Goal: Browse casually

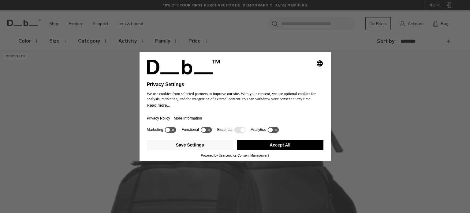
drag, startPoint x: 113, startPoint y: 37, endPoint x: 117, endPoint y: 36, distance: 4.0
click at [117, 36] on div "Selecting an option will immediately change the language Privacy Settings We us…" at bounding box center [235, 106] width 470 height 213
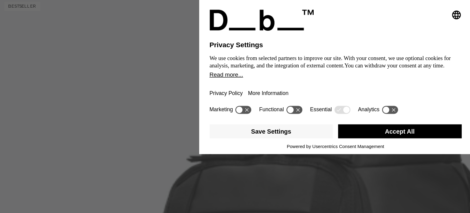
scroll to position [107, 0]
click at [266, 142] on button "Accept All" at bounding box center [280, 145] width 87 height 10
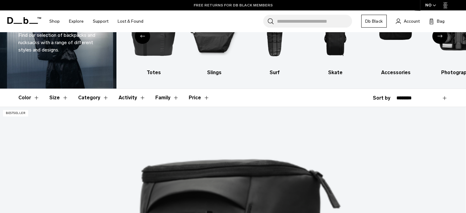
scroll to position [48, 0]
